Goal: Navigation & Orientation: Understand site structure

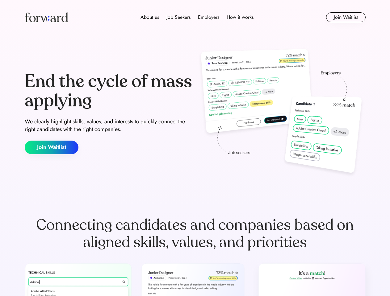
click at [195, 148] on div "End the cycle of mass applying We clearly highlight skills, values, and interes…" at bounding box center [195, 113] width 341 height 133
click at [195, 17] on div "About us Job Seekers Employers How it works" at bounding box center [196, 17] width 243 height 7
click at [46, 17] on img at bounding box center [46, 17] width 43 height 10
click at [197, 17] on div "About us Job Seekers Employers How it works" at bounding box center [196, 17] width 243 height 7
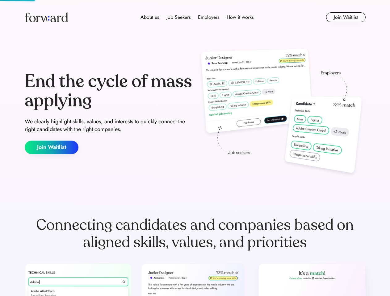
click at [150, 17] on div "About us" at bounding box center [149, 17] width 19 height 7
click at [178, 17] on div "Job Seekers" at bounding box center [178, 17] width 24 height 7
click at [208, 17] on div "Employers" at bounding box center [208, 17] width 21 height 7
click at [239, 17] on div "How it works" at bounding box center [240, 17] width 27 height 7
click at [345, 17] on button "Join Waitlist" at bounding box center [346, 17] width 40 height 10
